Goal: Find specific page/section: Find specific page/section

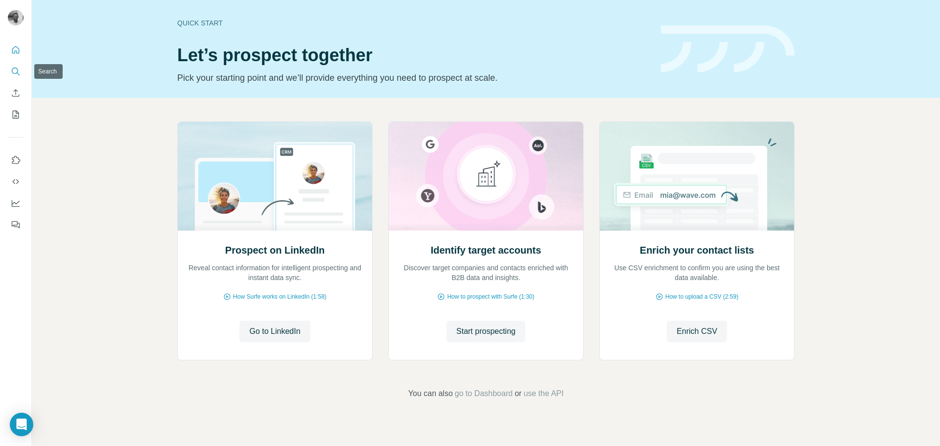
click at [17, 73] on icon "Search" at bounding box center [18, 73] width 3 height 3
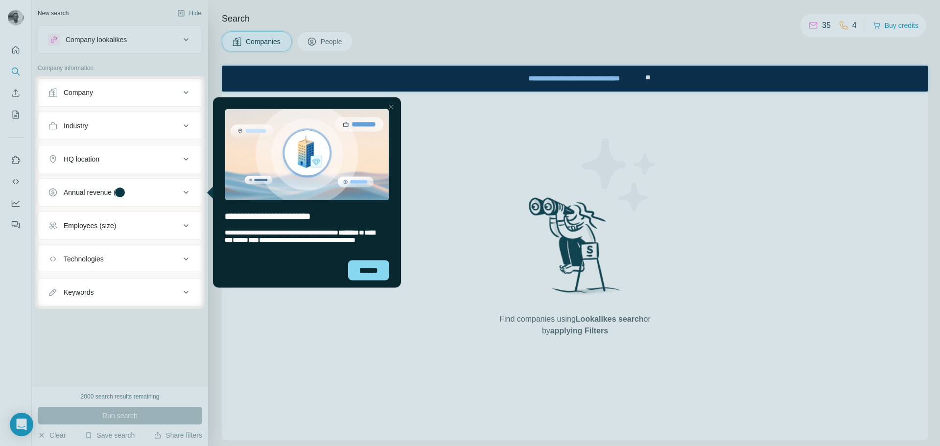
click at [389, 106] on div at bounding box center [391, 107] width 12 height 12
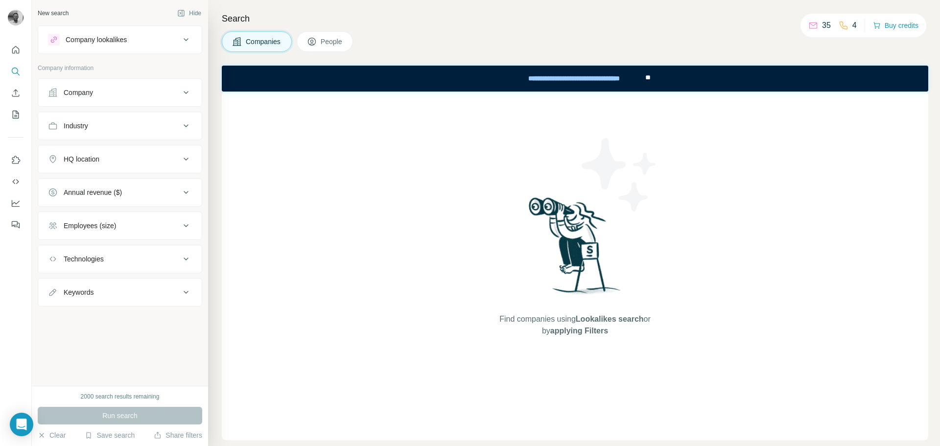
click at [106, 94] on div "Company" at bounding box center [114, 93] width 132 height 10
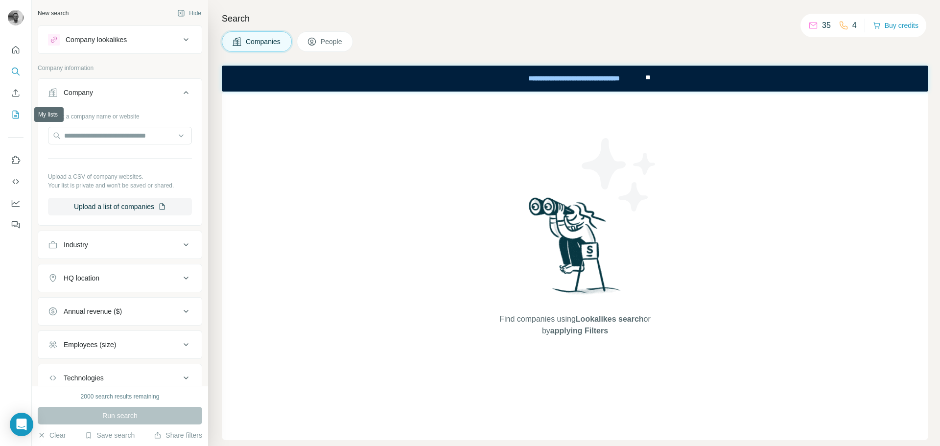
click at [18, 114] on icon "My lists" at bounding box center [16, 114] width 5 height 6
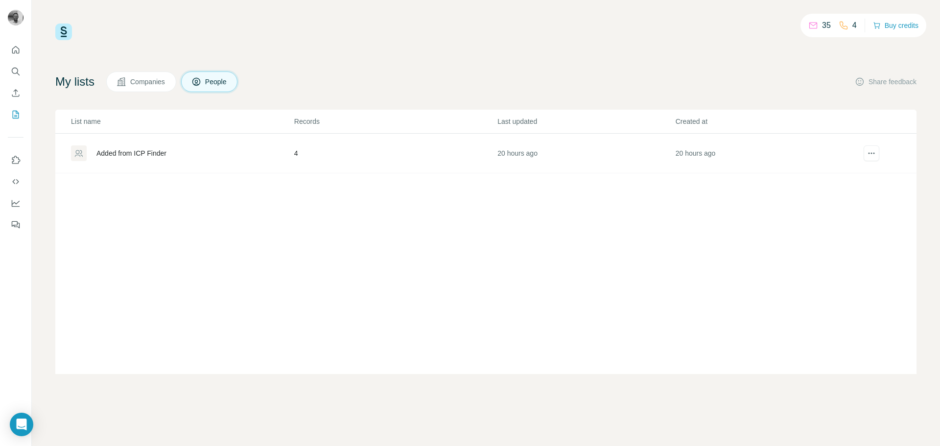
click at [131, 154] on div "Added from ICP Finder" at bounding box center [131, 153] width 70 height 10
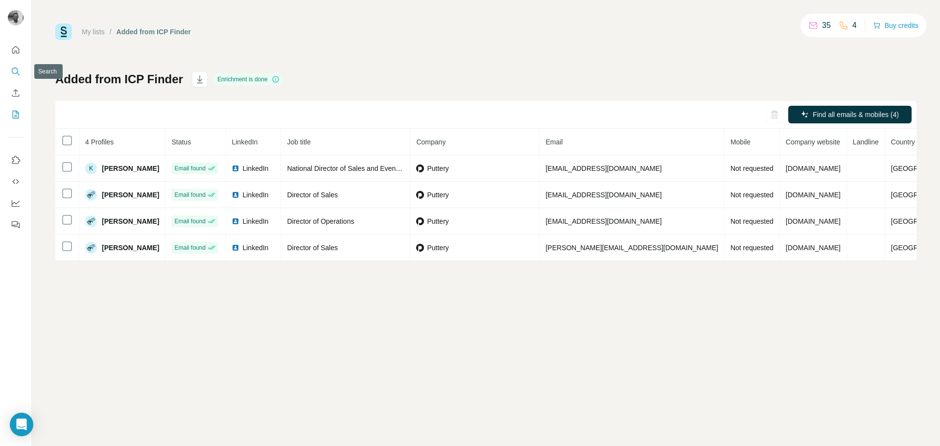
click at [18, 72] on icon "Search" at bounding box center [16, 72] width 10 height 10
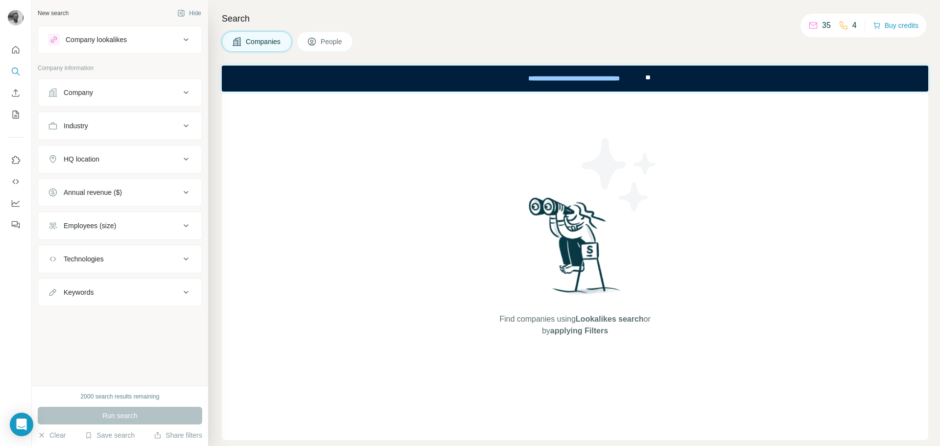
click at [93, 94] on div "Company" at bounding box center [78, 93] width 29 height 10
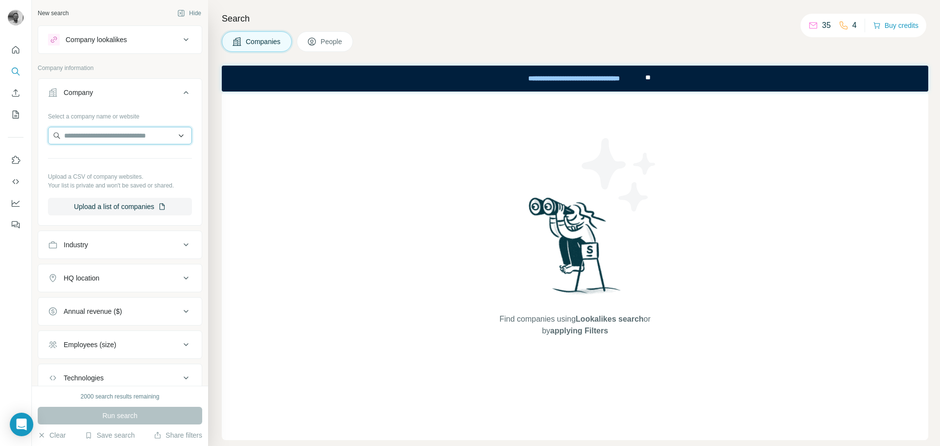
click at [89, 140] on input "text" at bounding box center [120, 136] width 144 height 18
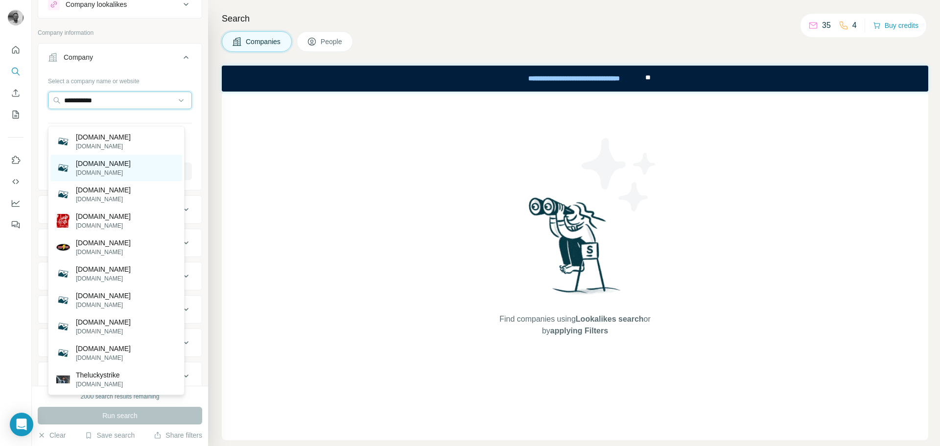
scroll to position [18, 0]
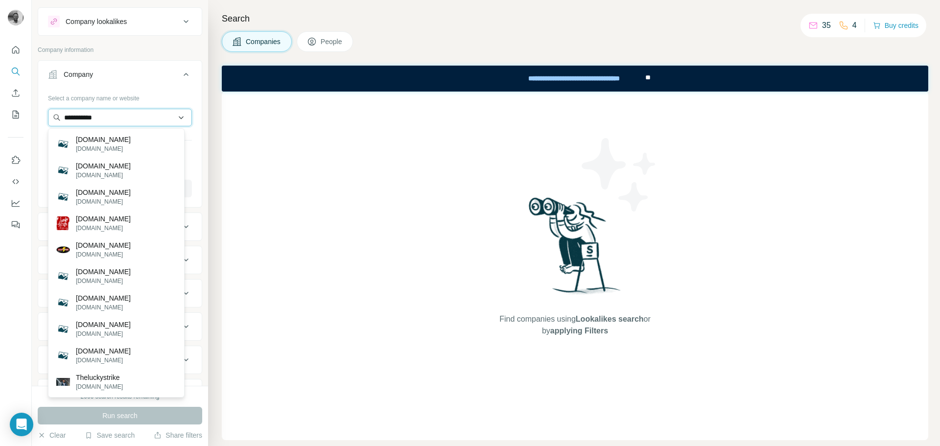
click at [125, 117] on input "**********" at bounding box center [120, 118] width 144 height 18
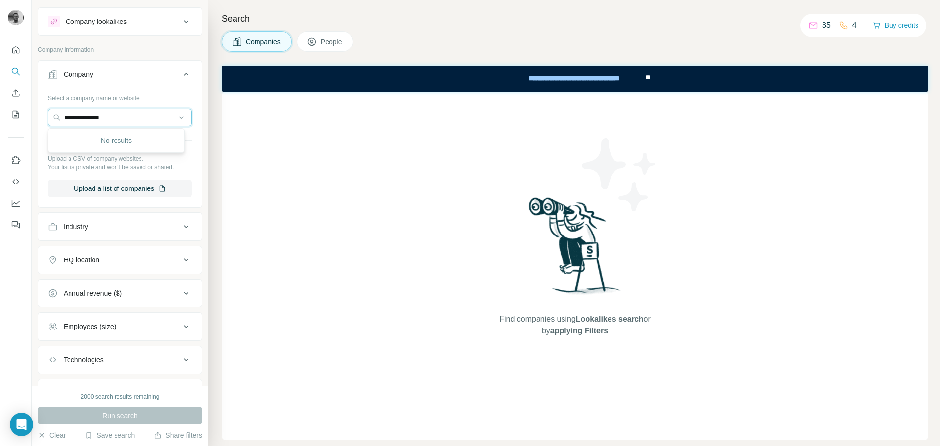
type input "**********"
